Goal: Navigation & Orientation: Find specific page/section

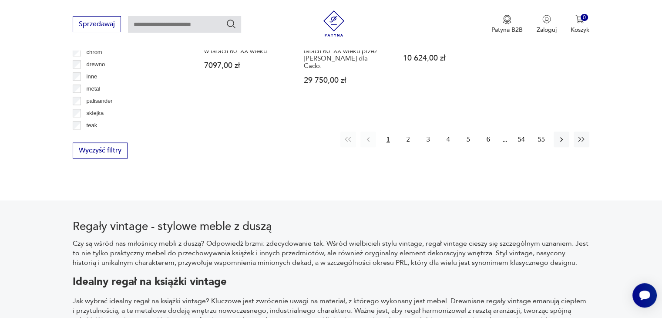
scroll to position [1075, 0]
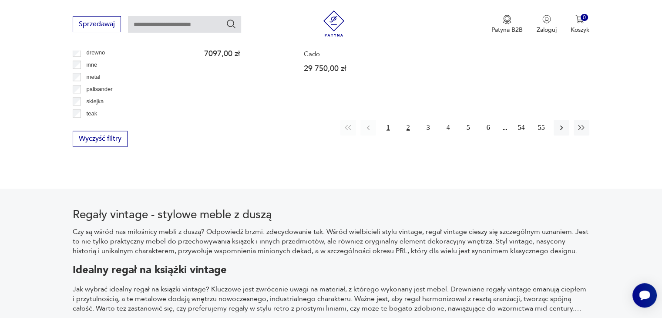
click at [408, 120] on button "2" at bounding box center [408, 128] width 16 height 16
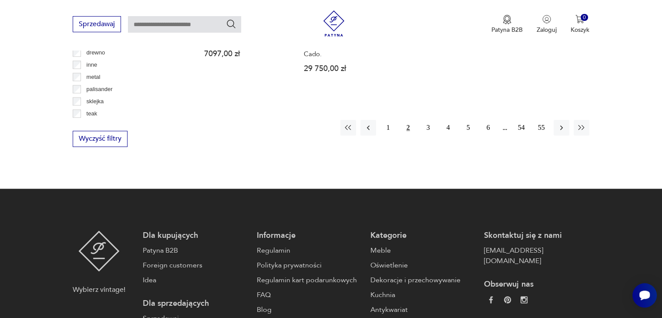
scroll to position [231, 0]
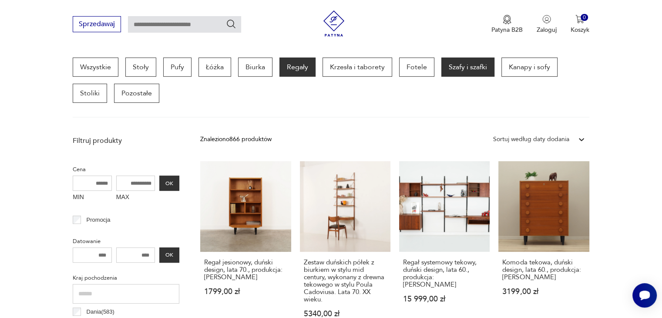
click at [457, 67] on p "Szafy i szafki" at bounding box center [467, 66] width 53 height 19
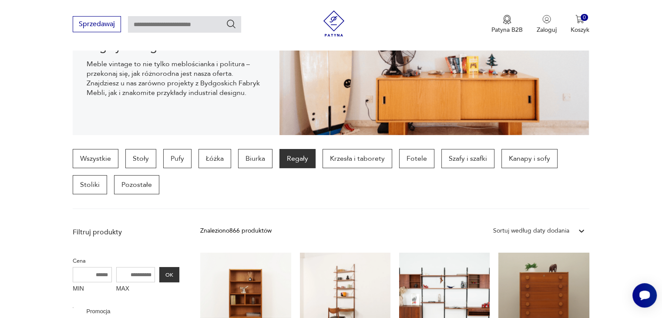
scroll to position [231, 0]
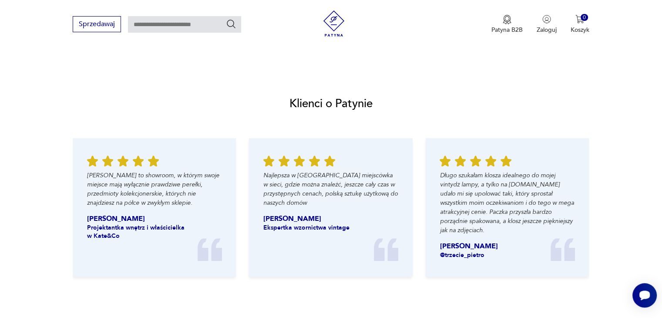
scroll to position [934, 0]
